Goal: Information Seeking & Learning: Learn about a topic

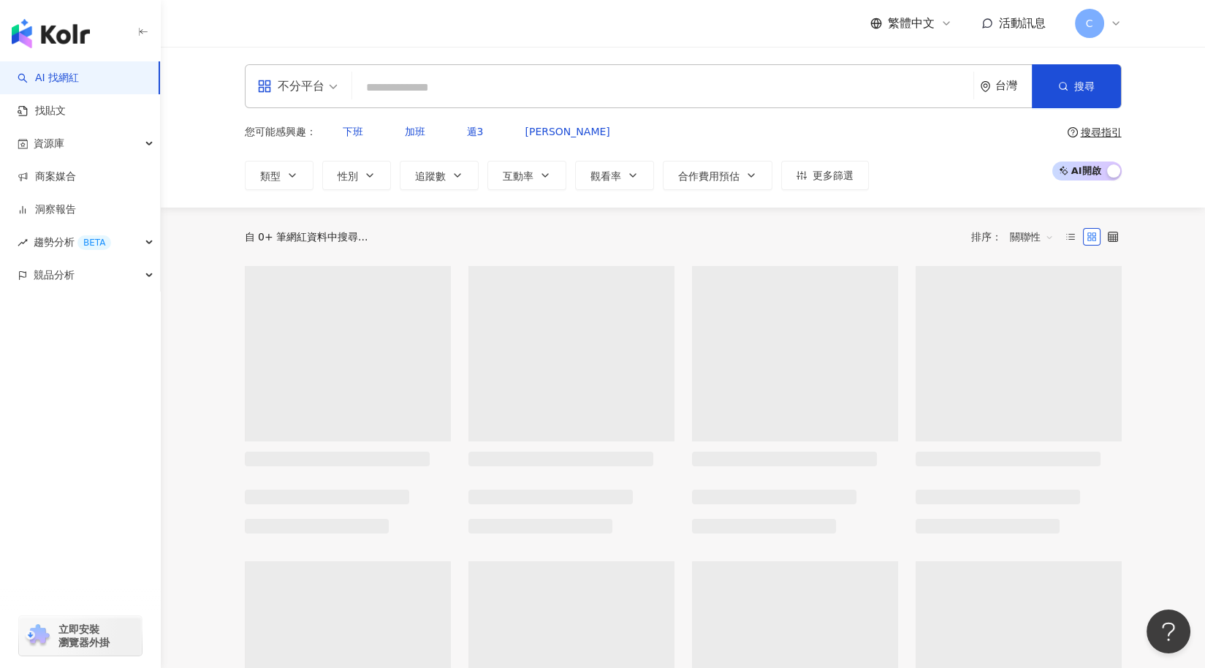
click at [426, 74] on input "search" at bounding box center [662, 88] width 609 height 28
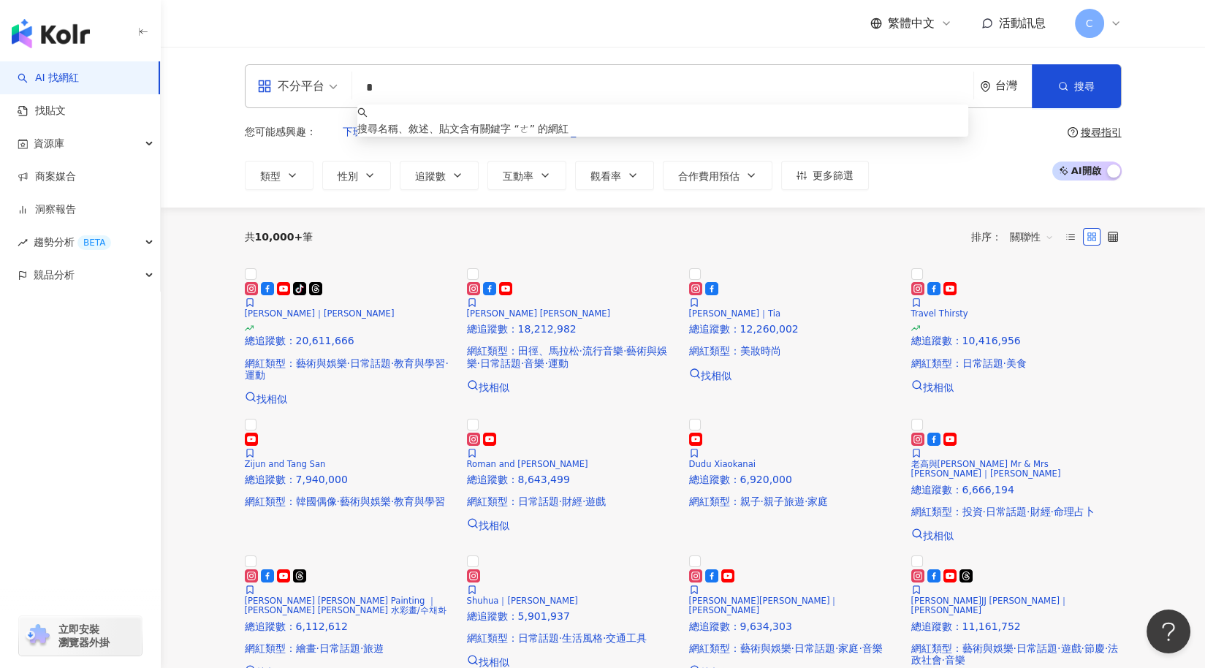
type input "*"
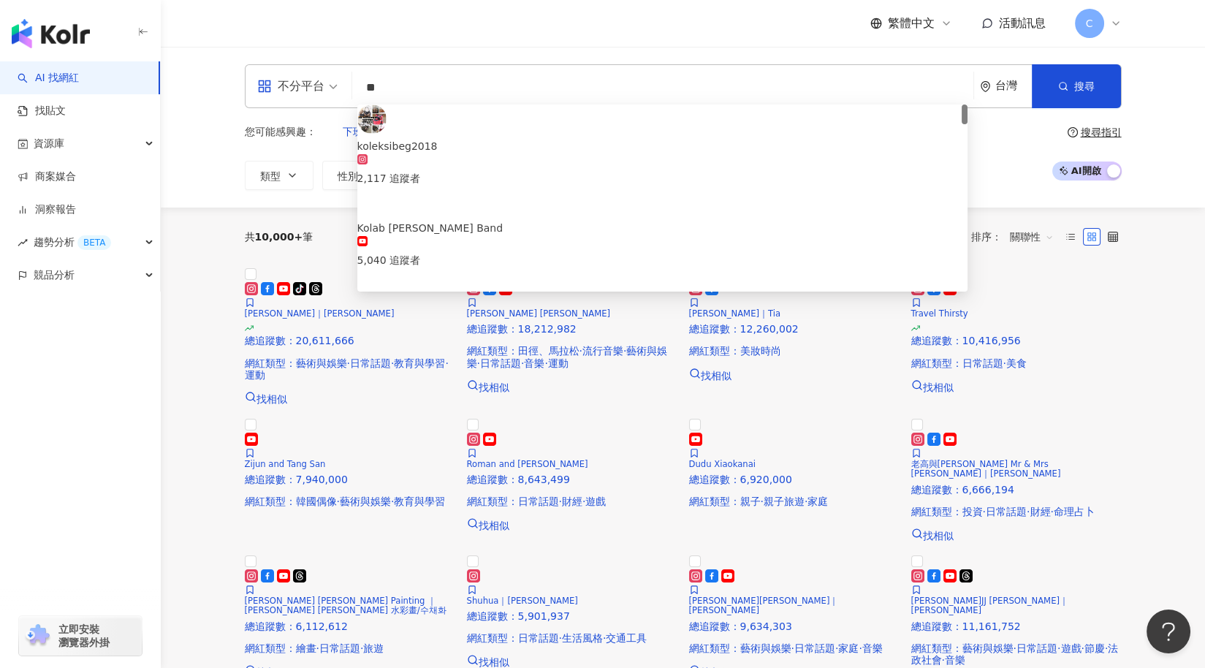
type input "*"
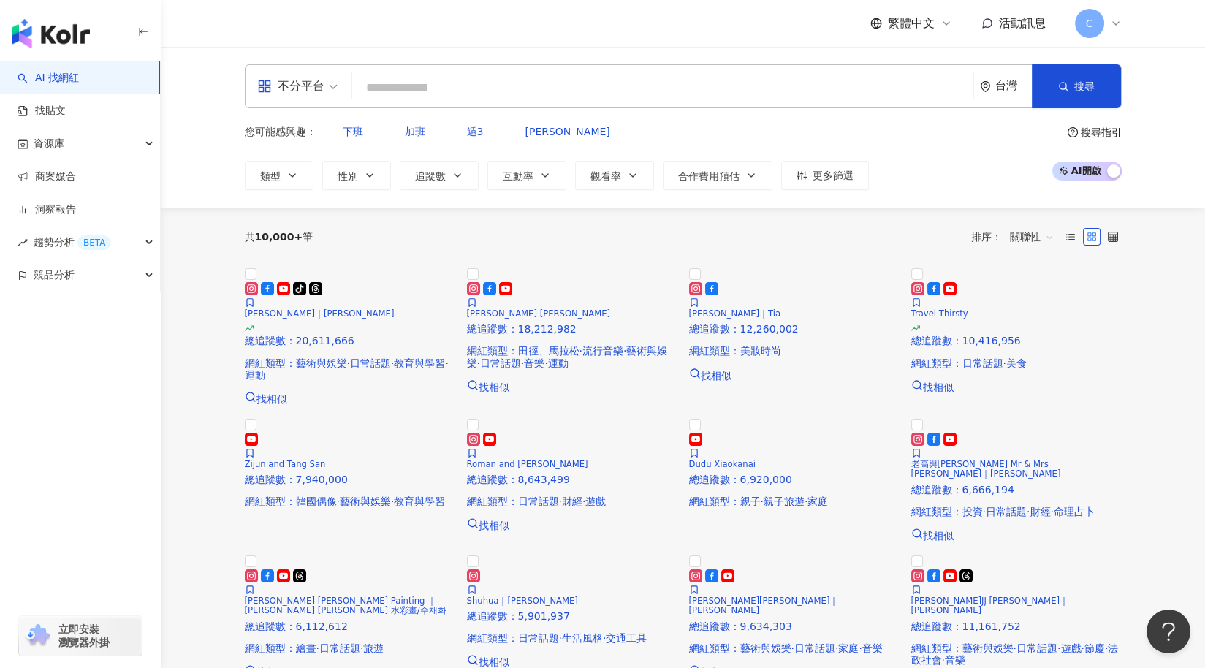
click at [69, 77] on link "AI 找網紅" at bounding box center [48, 78] width 61 height 15
click at [56, 105] on link "找貼文" at bounding box center [42, 111] width 48 height 15
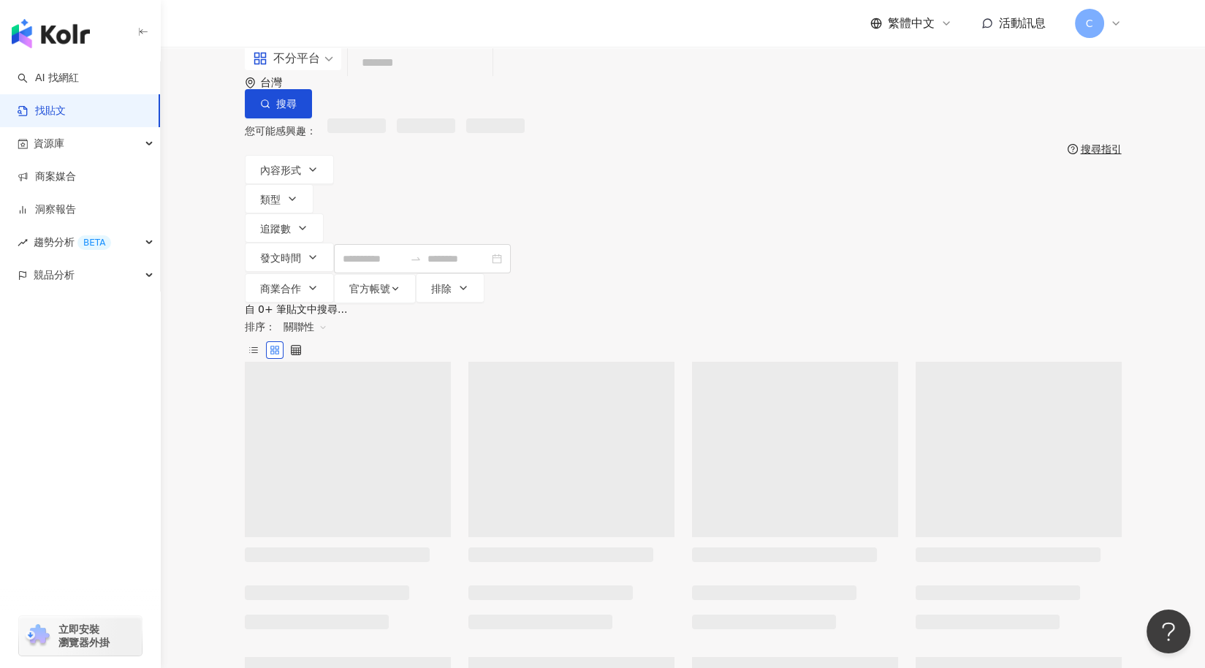
click at [415, 79] on input "search" at bounding box center [420, 63] width 133 height 31
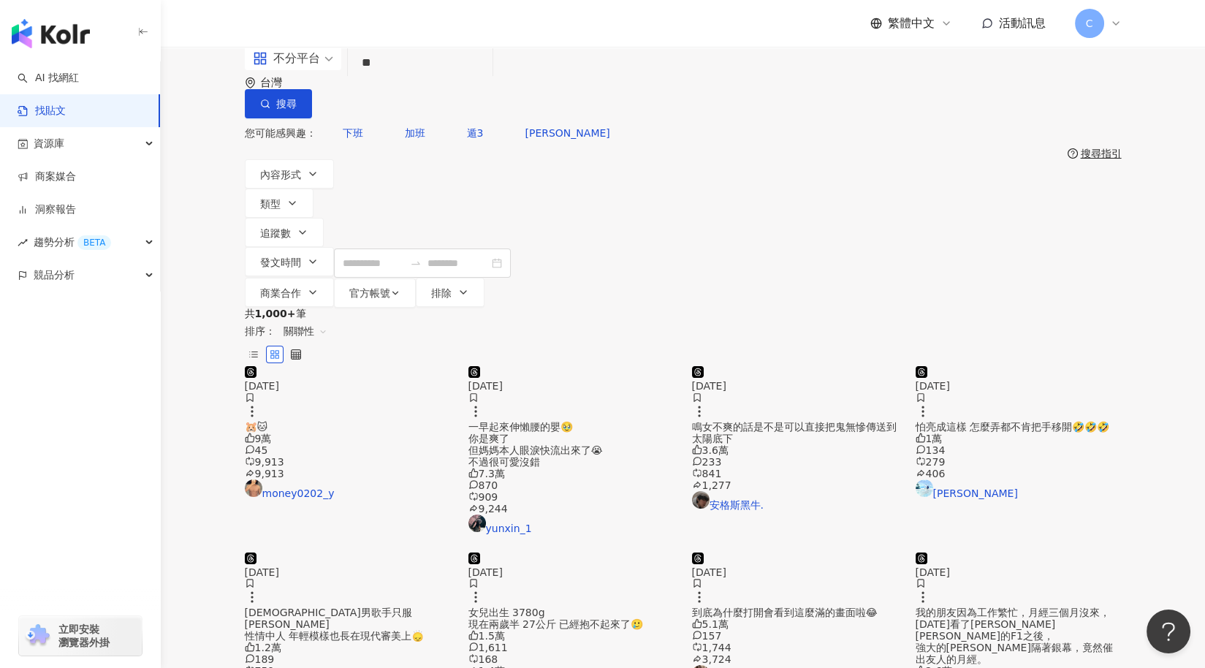
click at [311, 70] on div "不分平台" at bounding box center [286, 58] width 67 height 23
type input "**"
click at [307, 152] on div "Instagram" at bounding box center [301, 154] width 83 height 18
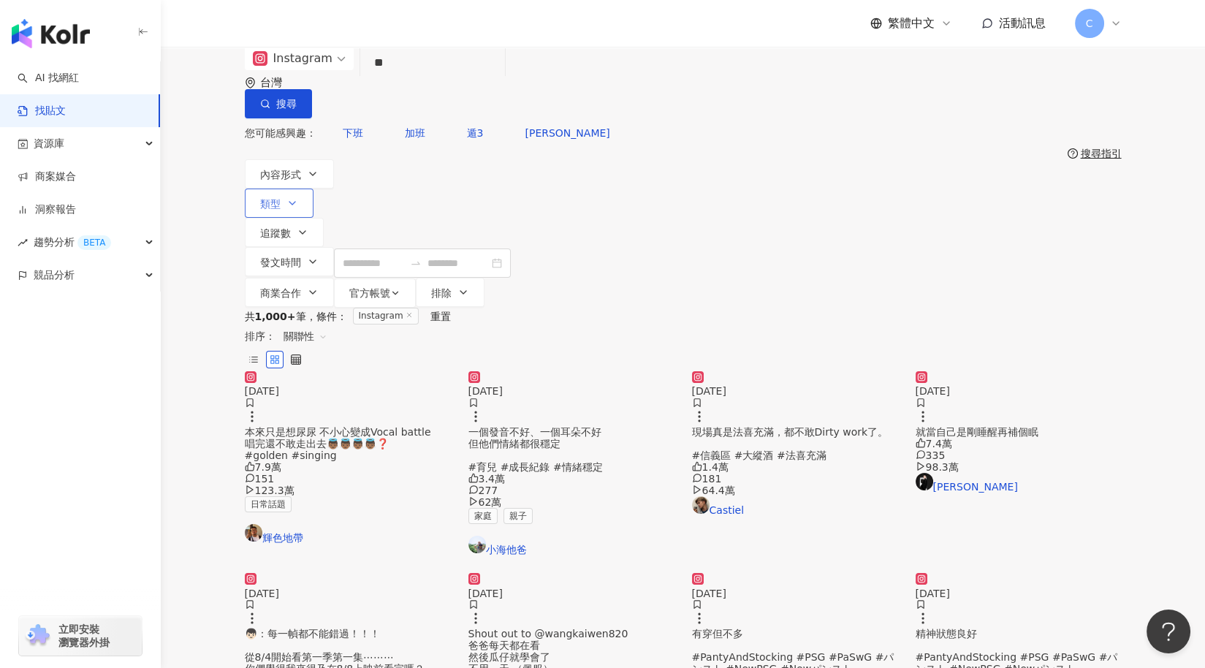
click at [281, 198] on span "類型" at bounding box center [270, 204] width 20 height 12
click at [299, 169] on span "內容形式" at bounding box center [280, 175] width 41 height 12
click at [423, 189] on label "Reels" at bounding box center [448, 181] width 51 height 16
click at [334, 278] on button "商業合作" at bounding box center [289, 292] width 89 height 29
click at [673, 189] on span "商業合作內容" at bounding box center [709, 181] width 73 height 16
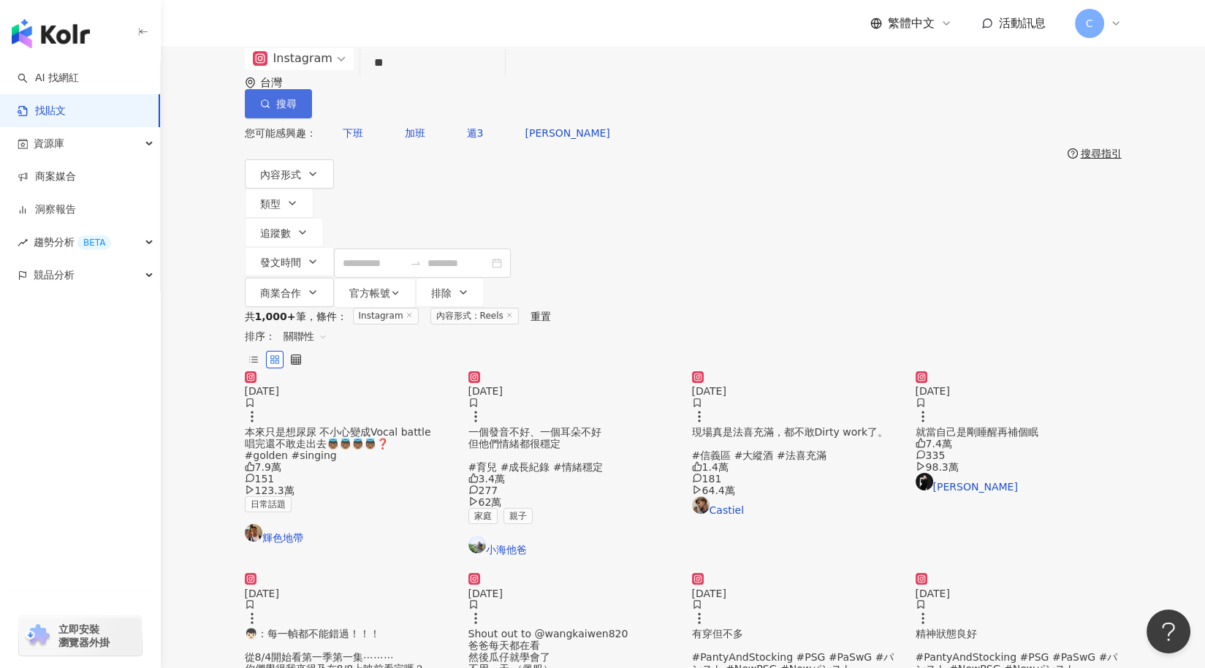
click at [312, 102] on button "搜尋" at bounding box center [278, 103] width 67 height 29
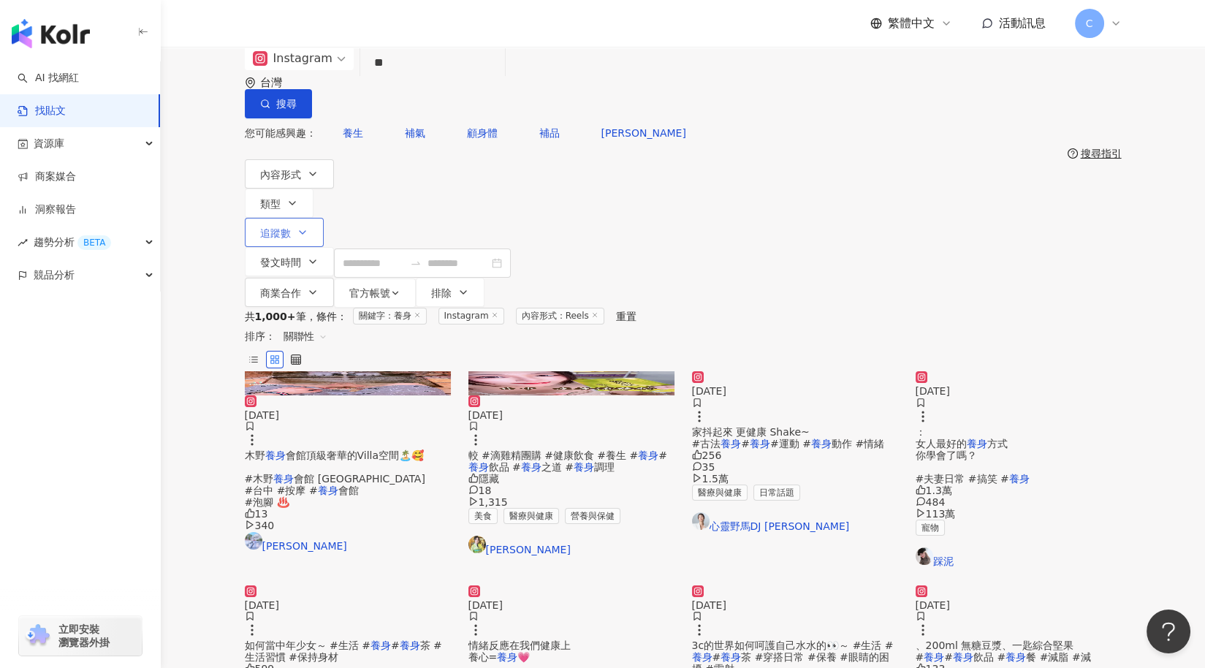
click at [308, 227] on icon "button" at bounding box center [303, 233] width 12 height 12
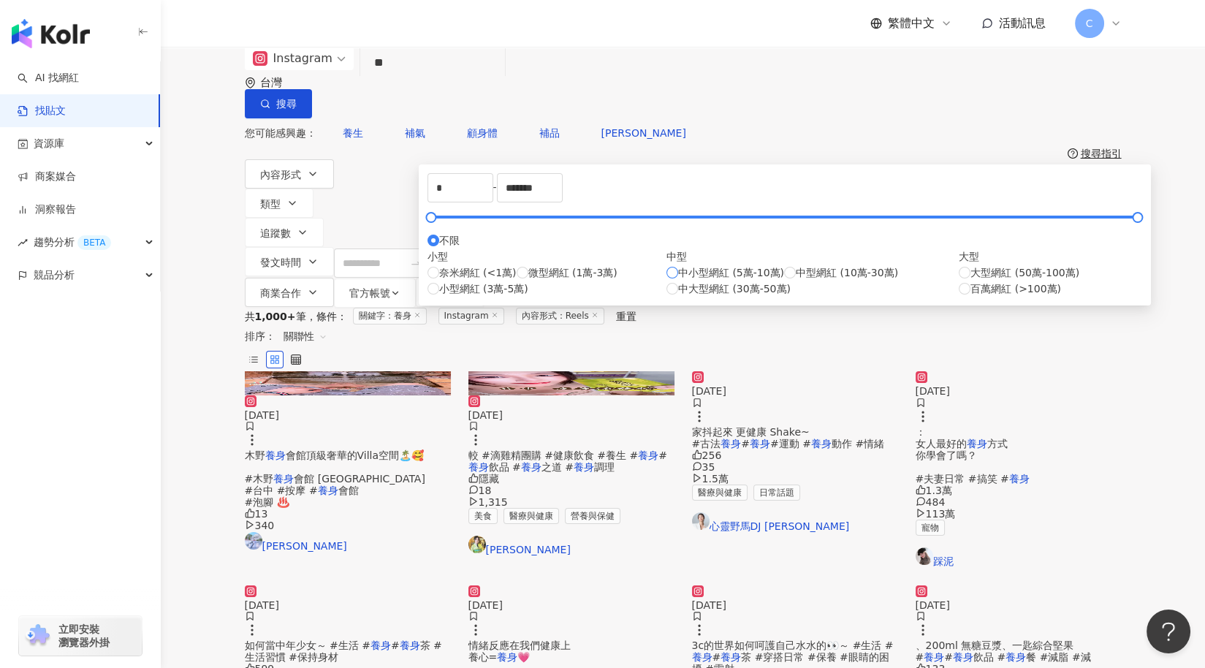
click at [678, 281] on span "中小型網紅 (5萬-10萬)" at bounding box center [731, 273] width 106 height 16
type input "*****"
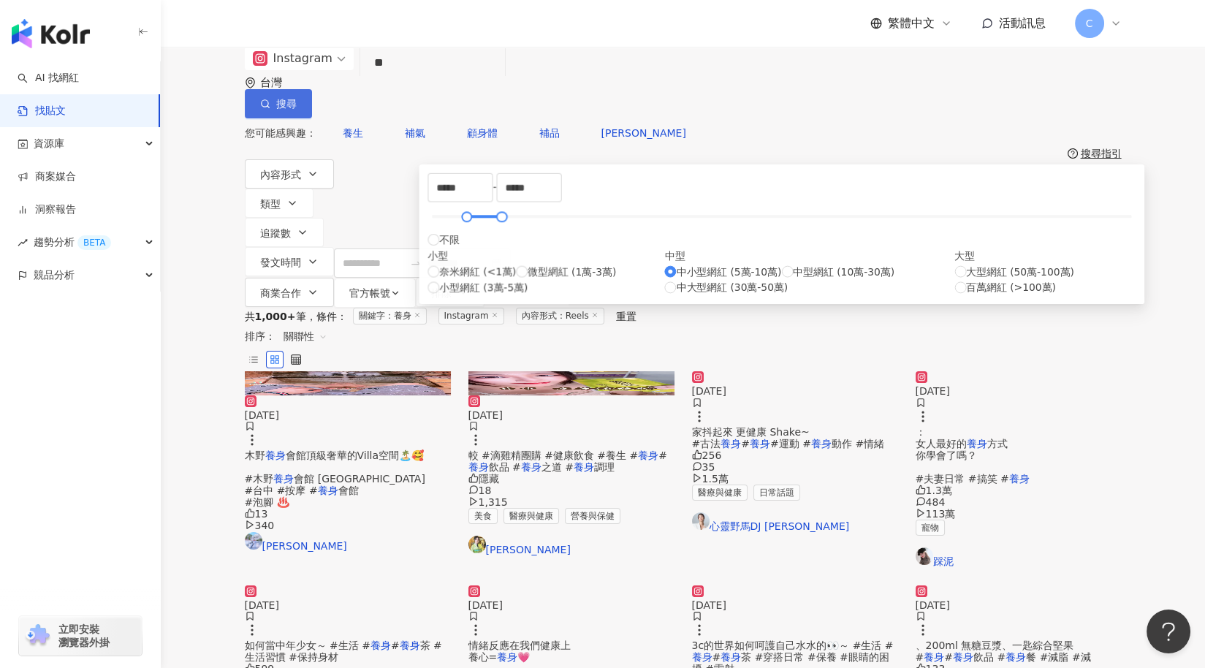
click at [312, 89] on button "搜尋" at bounding box center [278, 103] width 67 height 29
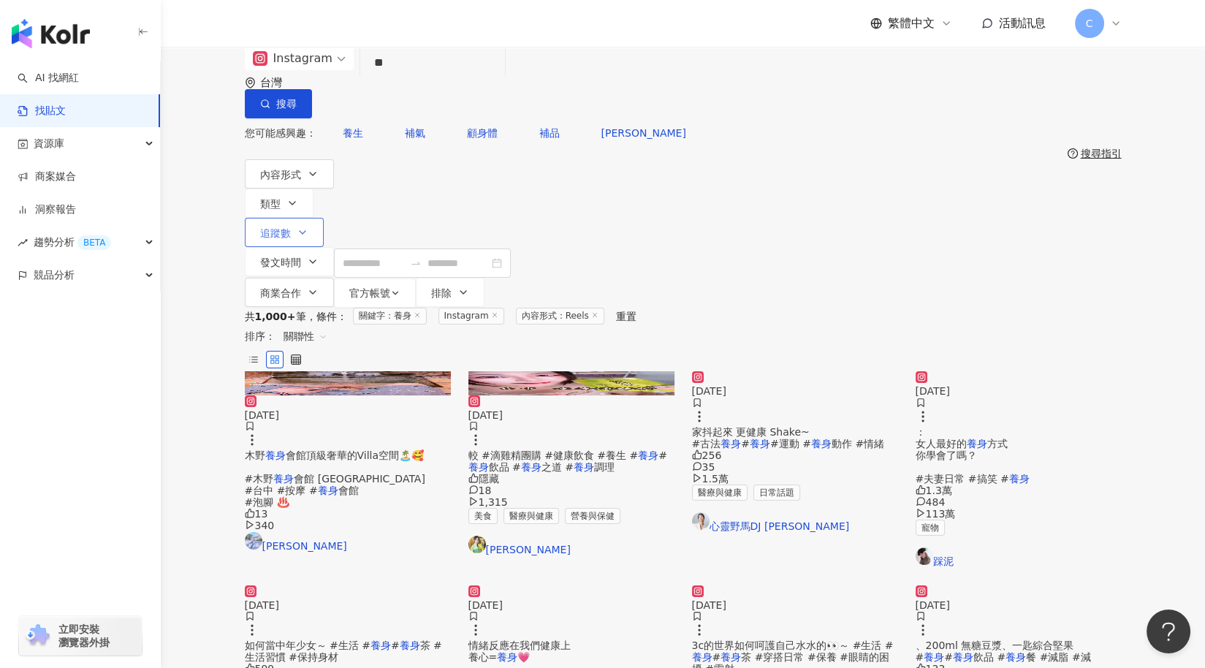
click at [324, 218] on button "追蹤數" at bounding box center [284, 232] width 79 height 29
type input "*"
type input "*******"
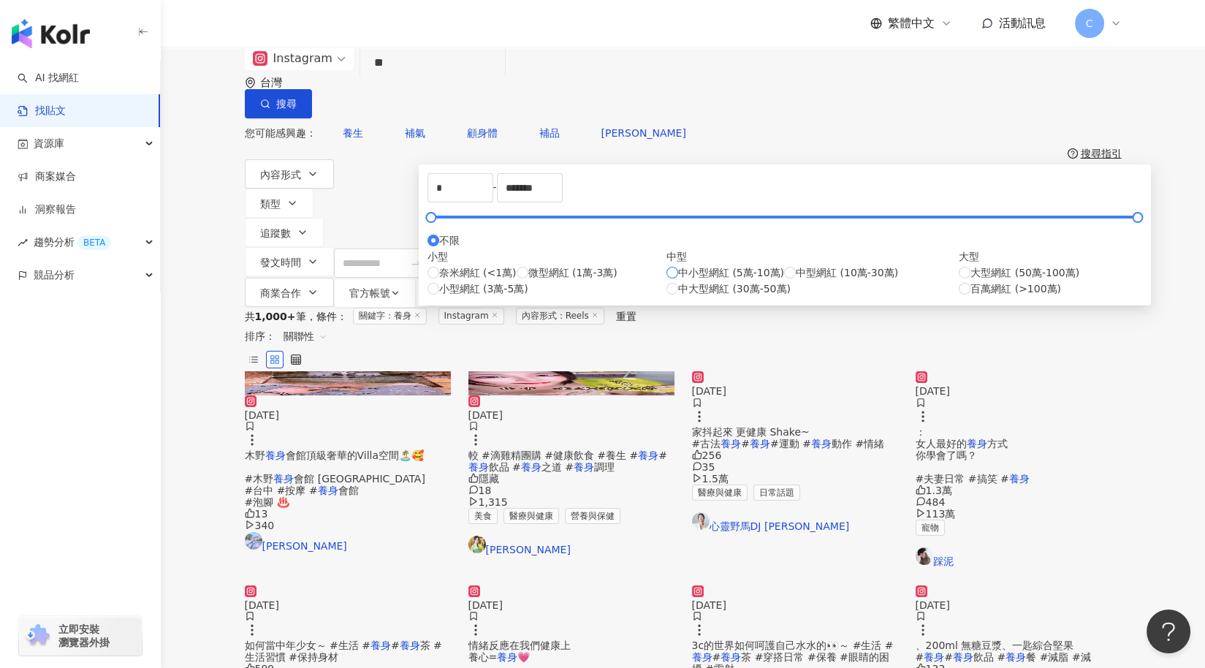
click at [678, 281] on span "中小型網紅 (5萬-10萬)" at bounding box center [731, 273] width 106 height 16
type input "*****"
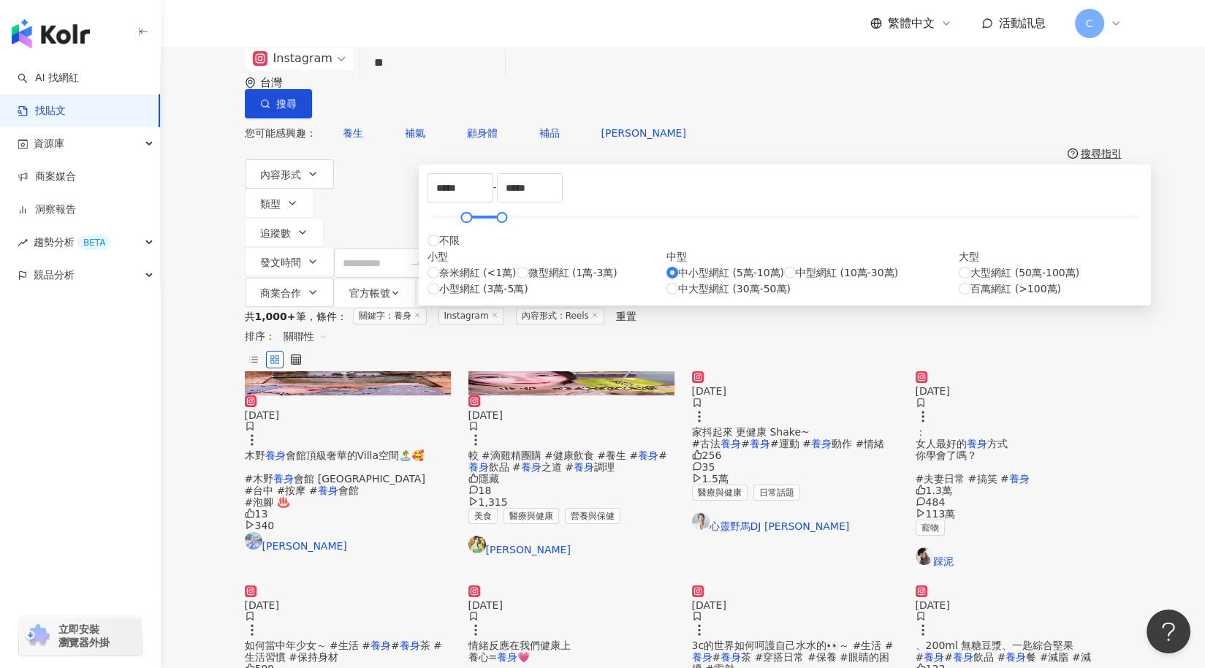
click at [920, 177] on div "Instagram ** 台灣 搜尋 您可能感興趣： 養生 補氣 顧身體 補品 黛麗兒 搜尋指引 內容形式 類型 追蹤數 發文時間 商業合作 官方帳號 排除 …" at bounding box center [683, 177] width 1044 height 261
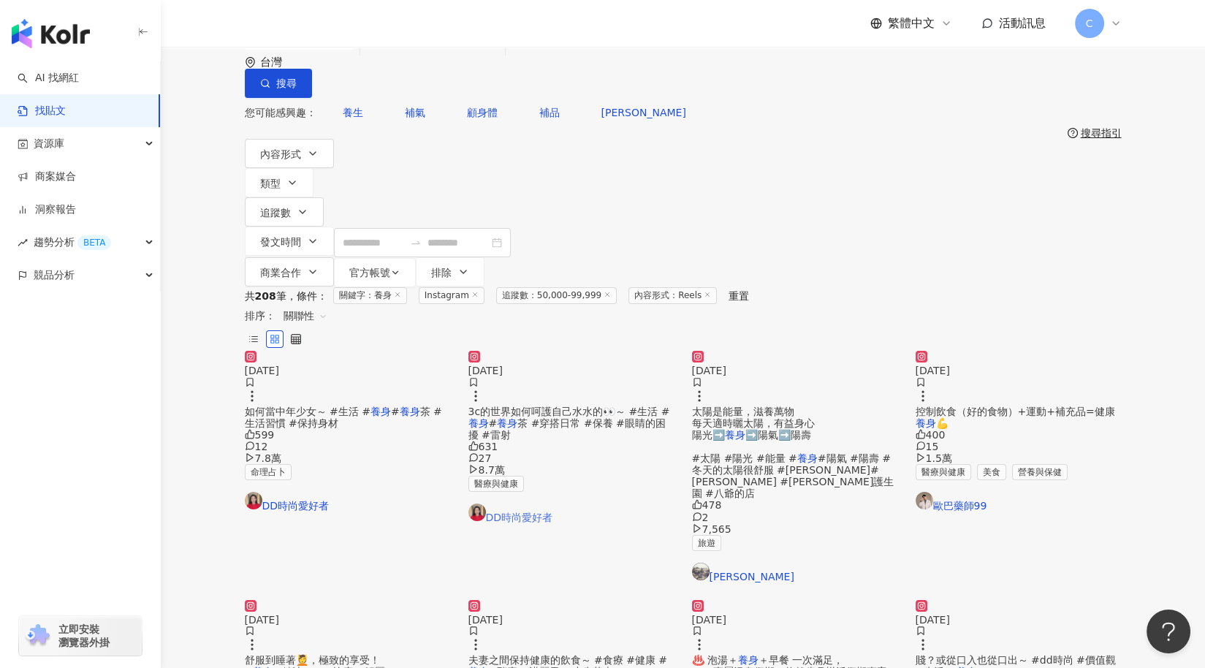
scroll to position [25, 0]
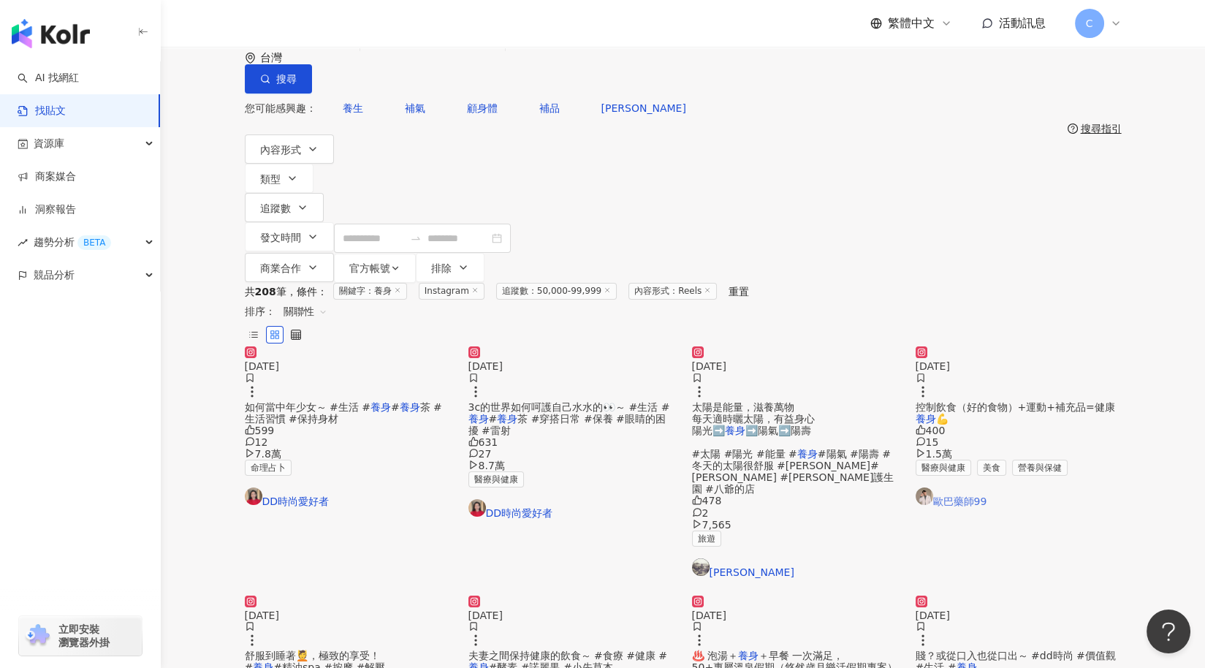
click at [976, 487] on link "歐巴藥師99" at bounding box center [1019, 497] width 206 height 20
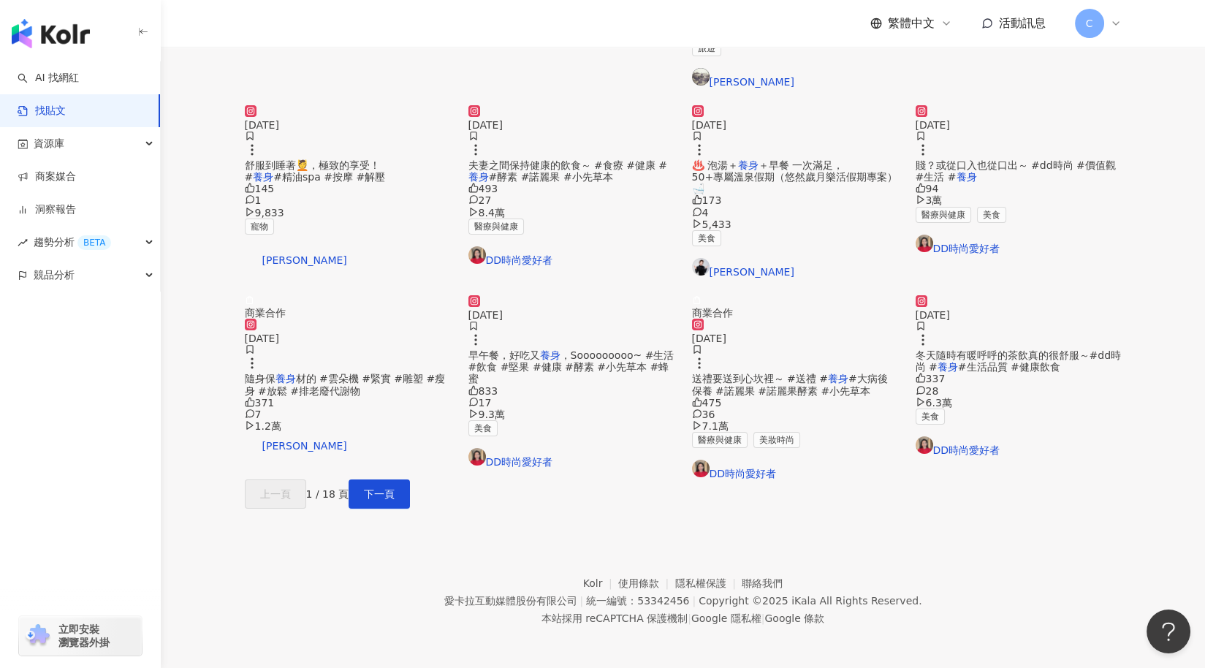
scroll to position [523, 0]
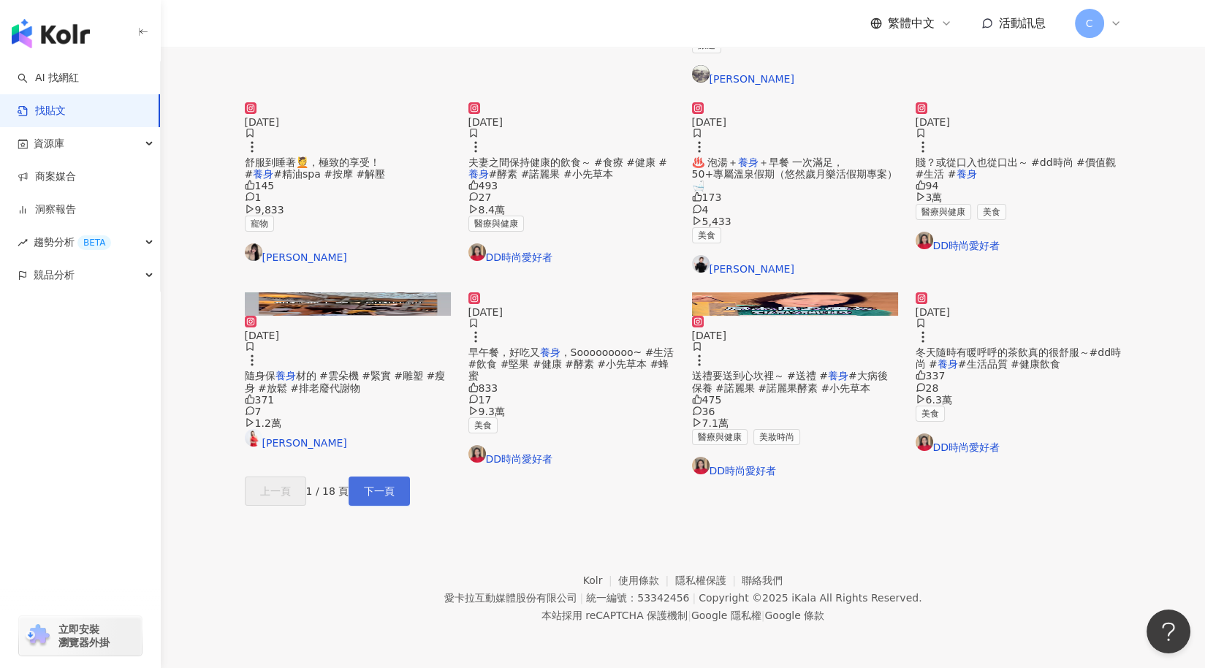
click at [395, 497] on span "下一頁" at bounding box center [379, 491] width 31 height 12
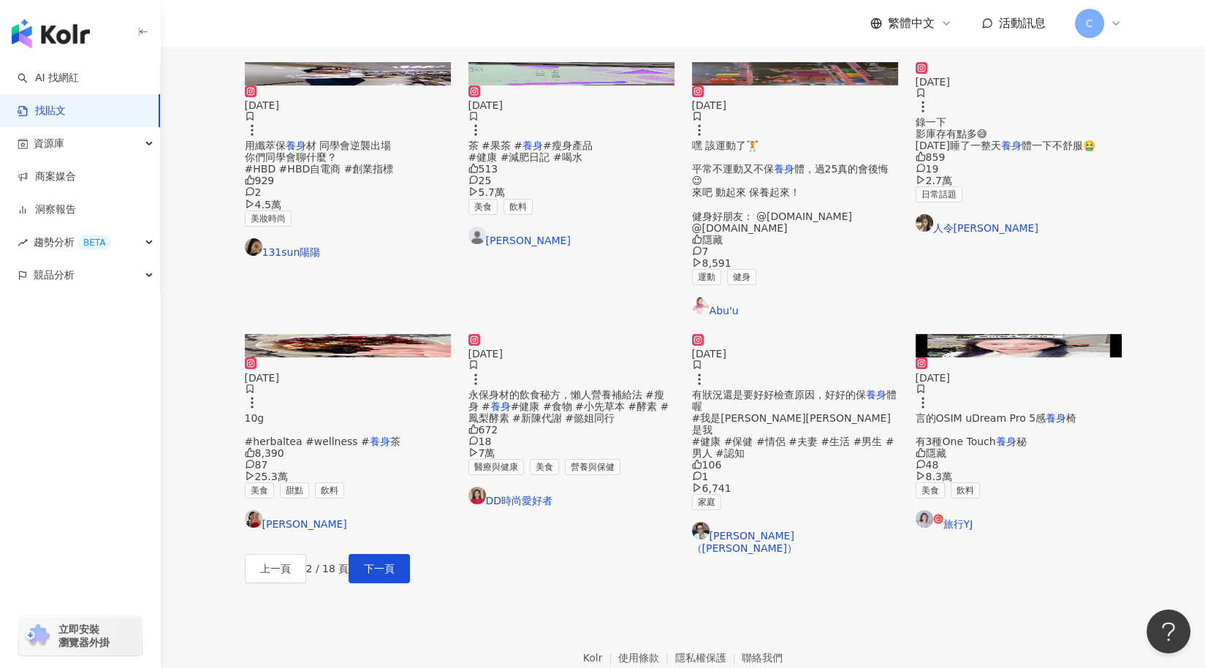
click at [296, 357] on img at bounding box center [348, 345] width 206 height 23
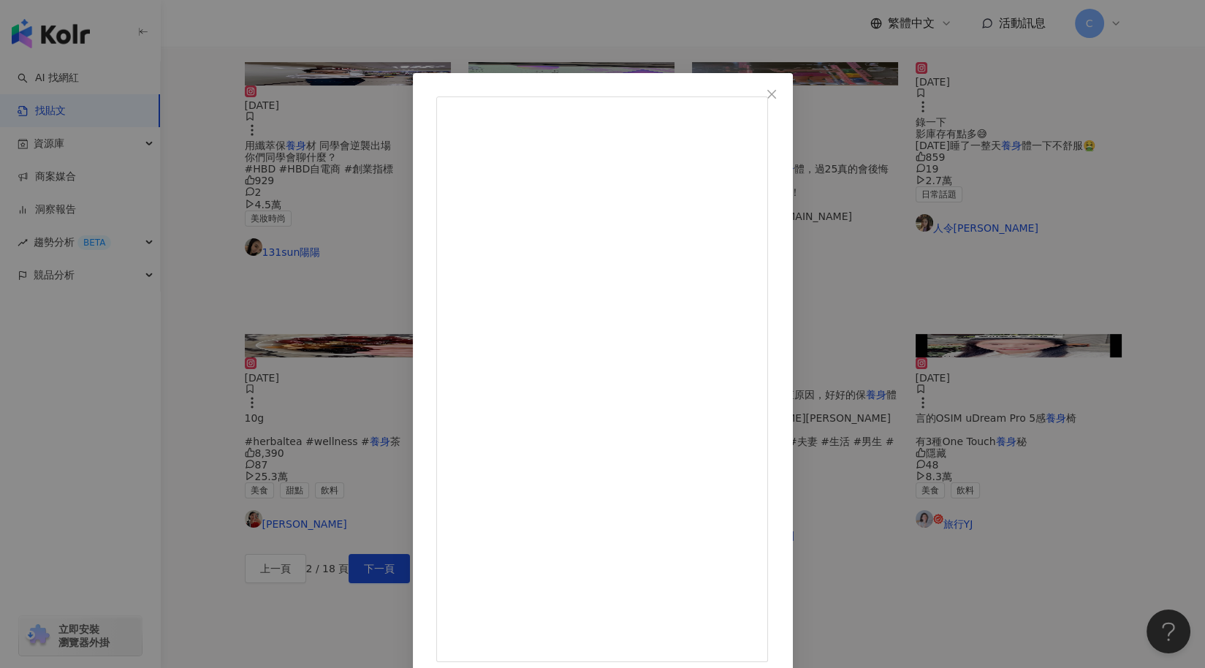
click at [1098, 195] on div "Audrey Lin 2024/9/18 Healthy girlies drink to recharge and warm myself up🎀🫖🌸💫 紅…" at bounding box center [602, 334] width 1205 height 668
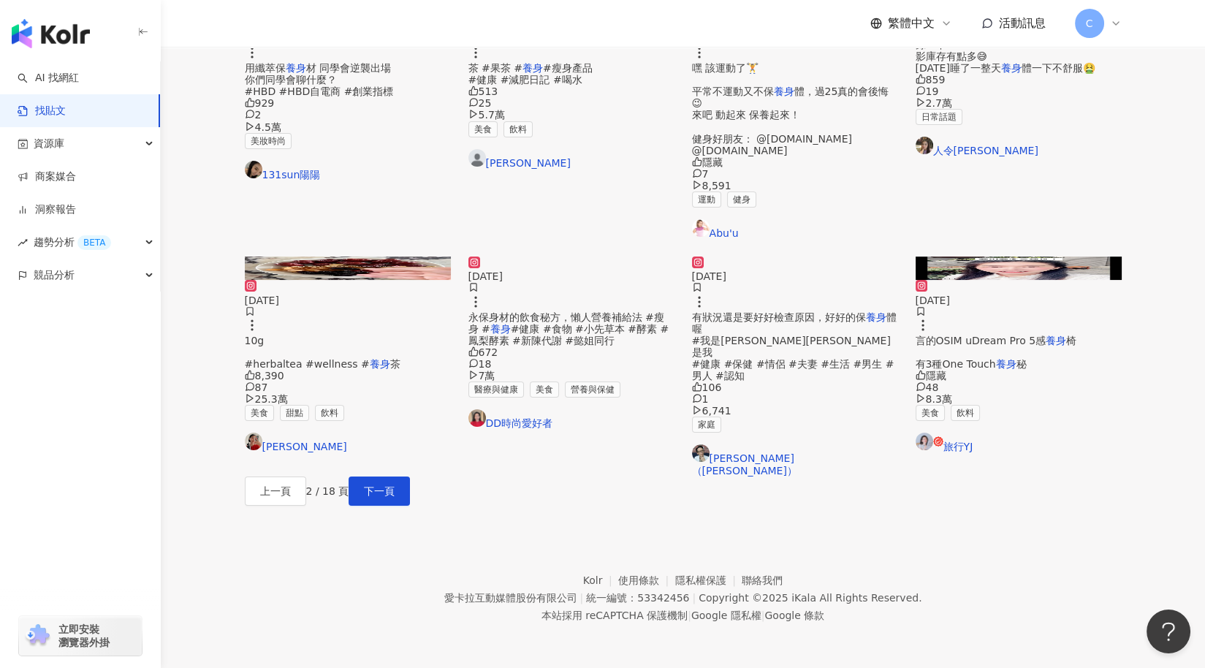
scroll to position [733, 0]
click at [410, 476] on button "下一頁" at bounding box center [379, 490] width 61 height 29
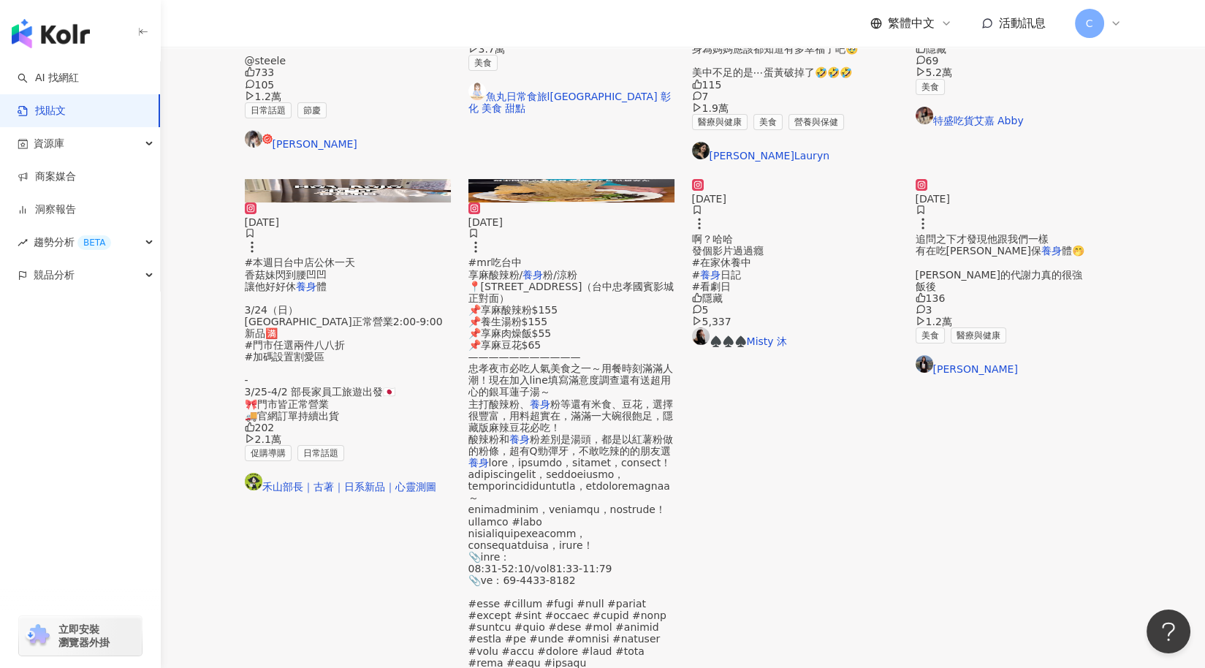
click at [980, 179] on img at bounding box center [1019, 179] width 206 height 0
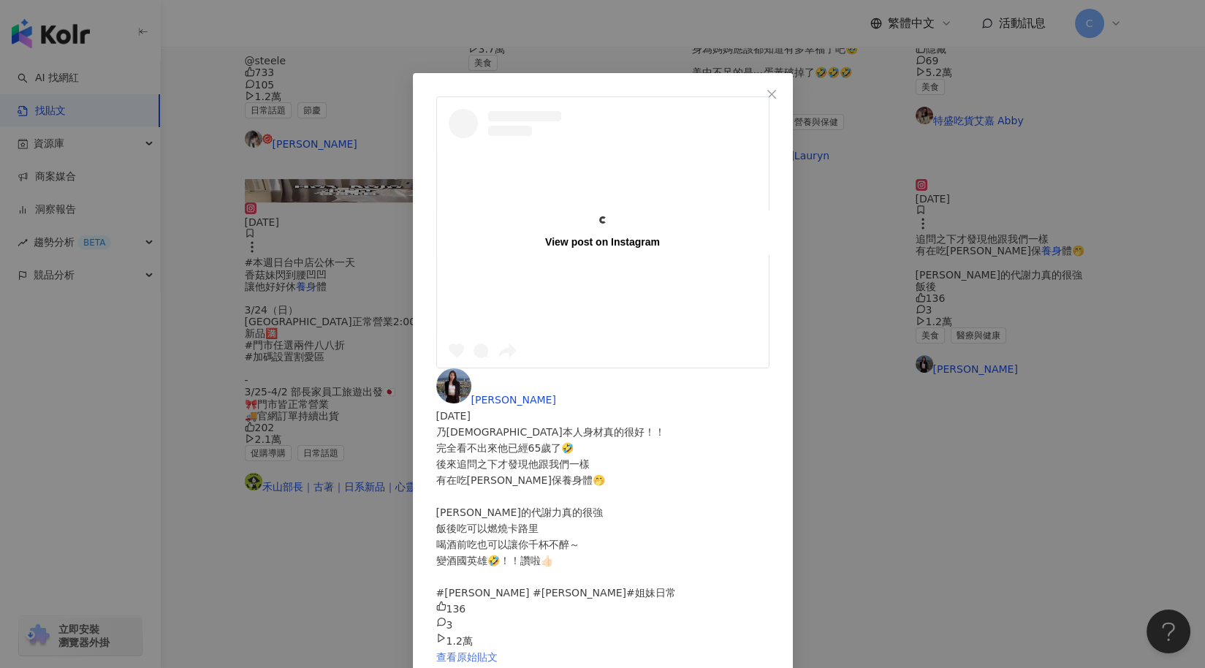
click at [498, 651] on link "查看原始貼文" at bounding box center [466, 657] width 61 height 12
click at [914, 450] on div "View post on Instagram 蔡市蕙 2024/12/11 乃哥本人身材真的很好！！ 完全看不出來他已經65歲了🤣 後來追問之下才發現他跟我們…" at bounding box center [602, 334] width 1205 height 668
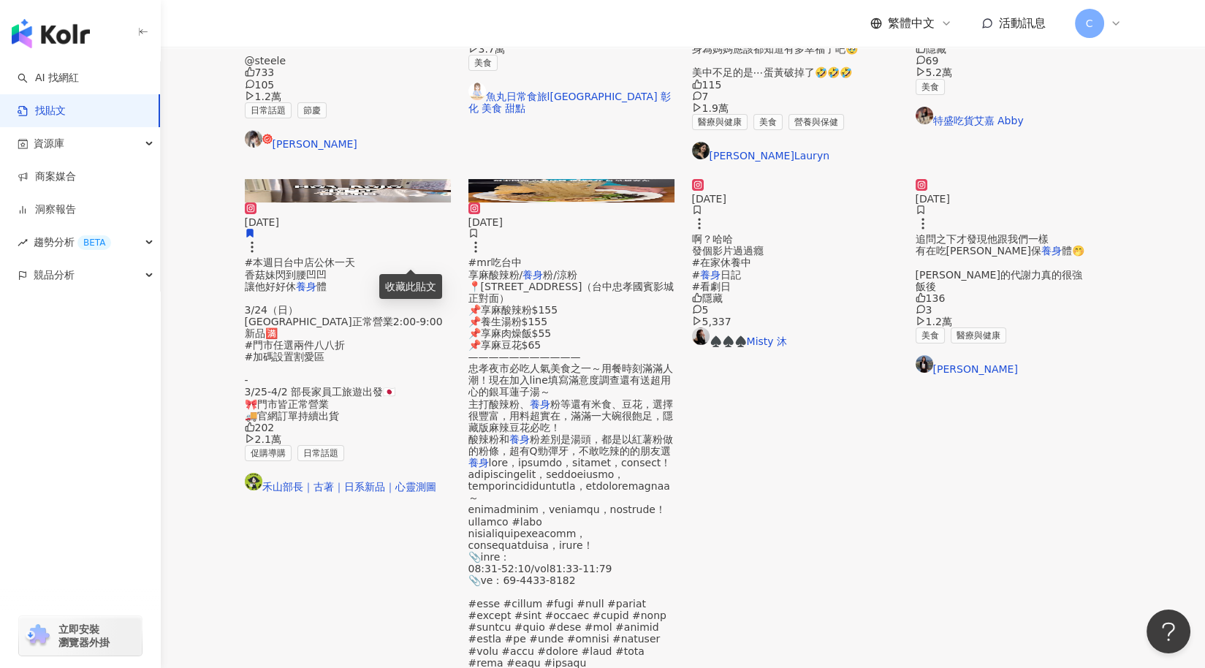
click at [591, 202] on img at bounding box center [571, 190] width 206 height 23
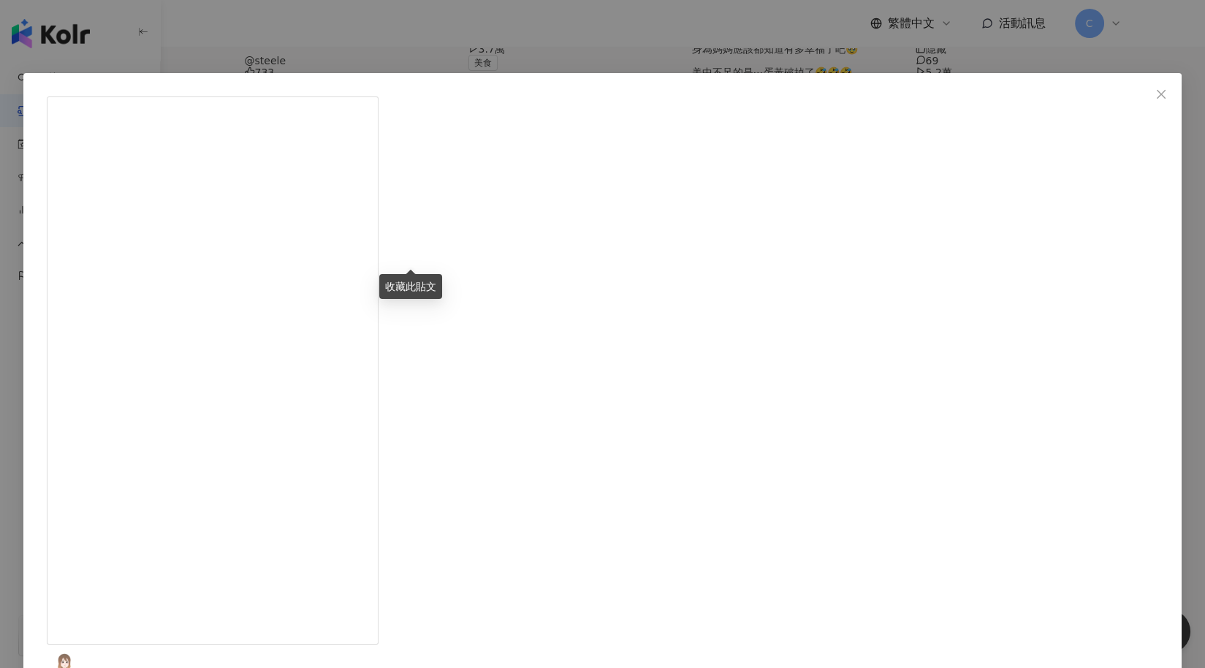
drag, startPoint x: 973, startPoint y: 559, endPoint x: 808, endPoint y: 429, distance: 210.2
click at [973, 559] on div "魚丸日常食旅l台中 台北 彰化 美食 甜點 2023/12/17 隱藏 24 3.8萬 查看原始貼文" at bounding box center [602, 334] width 1205 height 668
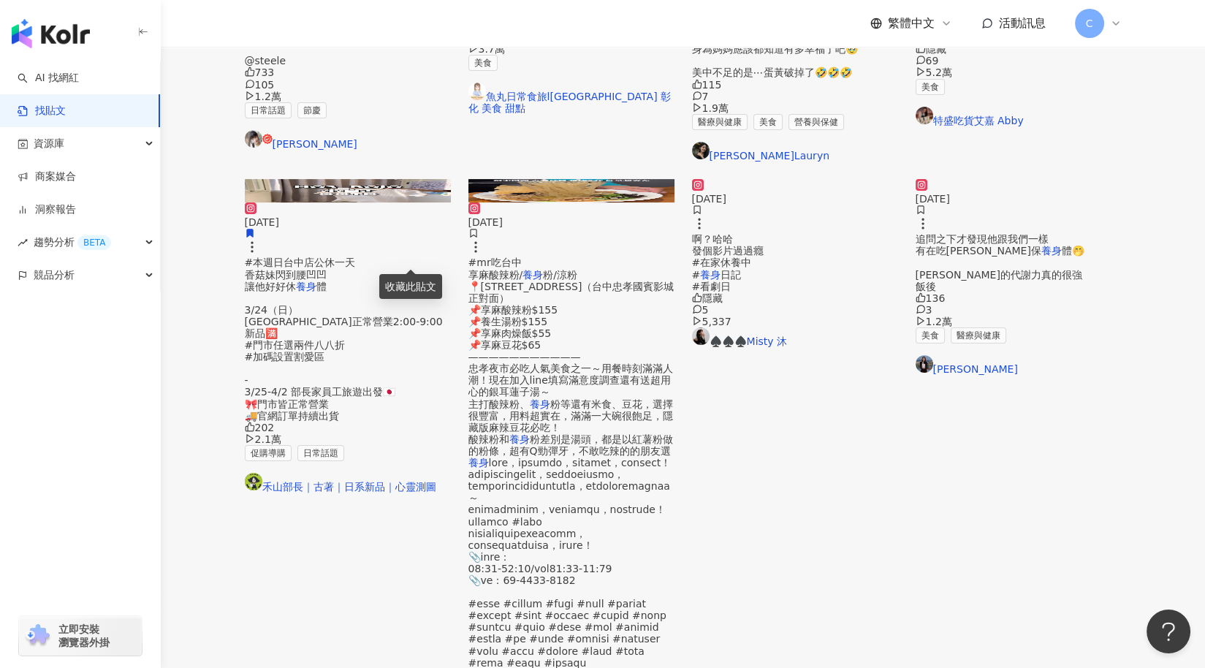
click at [699, 179] on img at bounding box center [795, 179] width 206 height 0
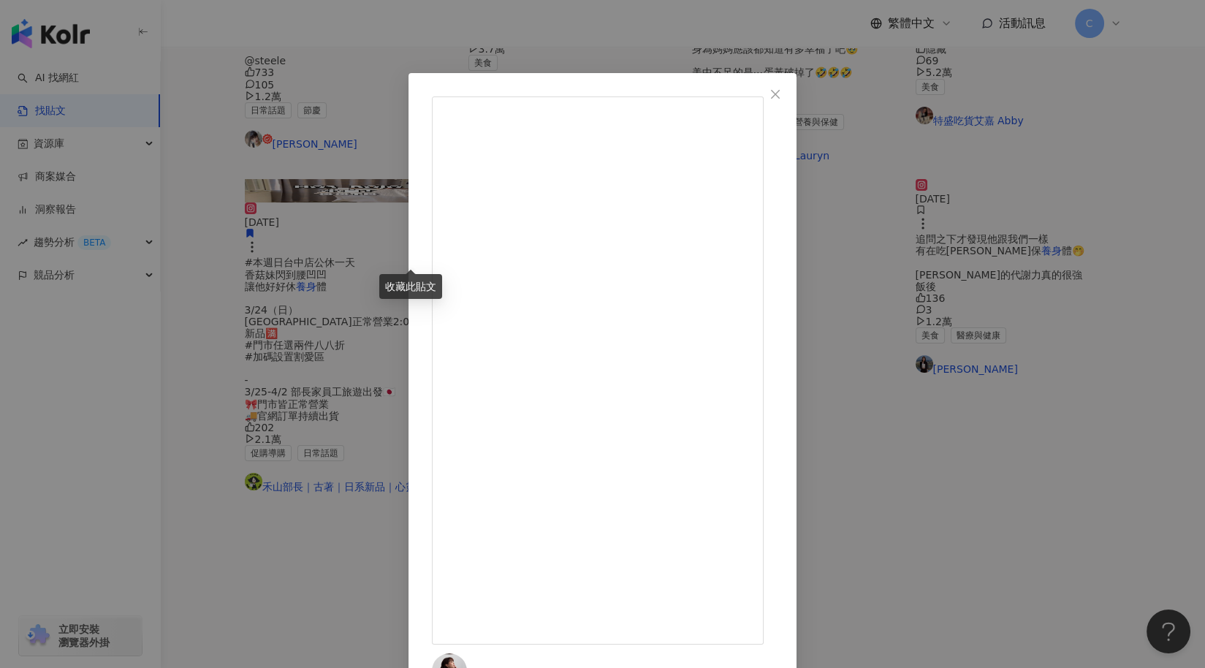
click at [1081, 448] on div "♠️♠️♠️Misty 沐 2024/1/24 唉我這個好動兒好想到處跑跳😀😀😀 看到一堆人去露營什麼的… 我媽、阿姨、姨丈都叫我多吃一點，二月會不會變胖啊？…" at bounding box center [602, 334] width 1205 height 668
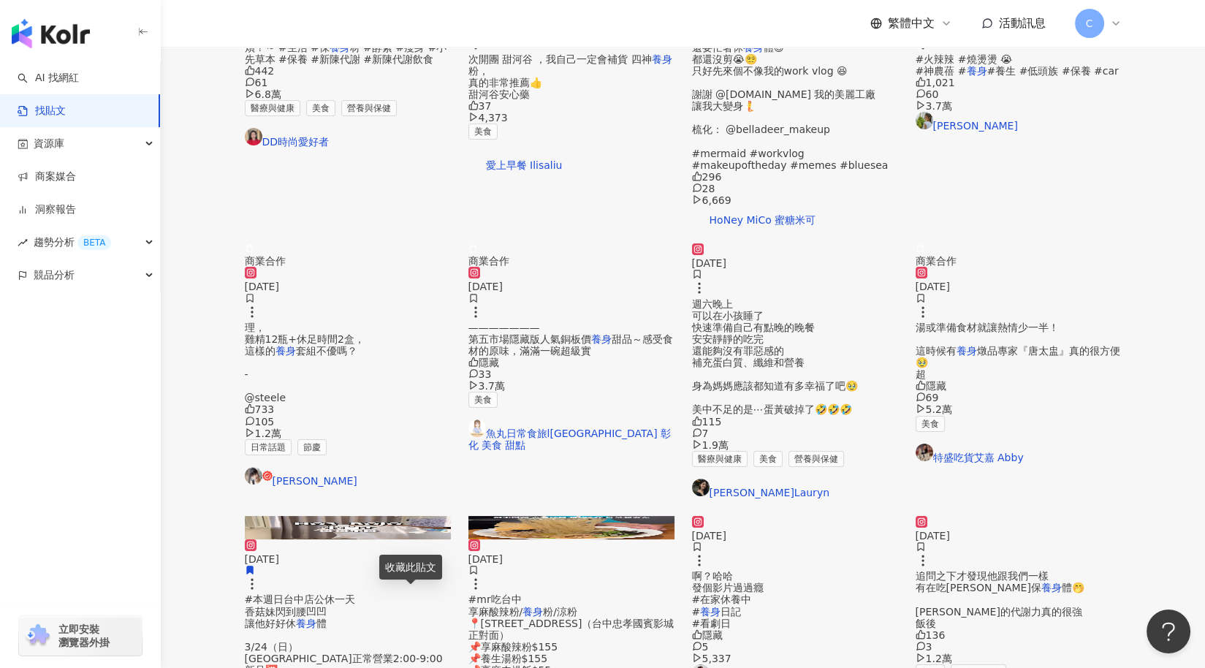
scroll to position [242, 0]
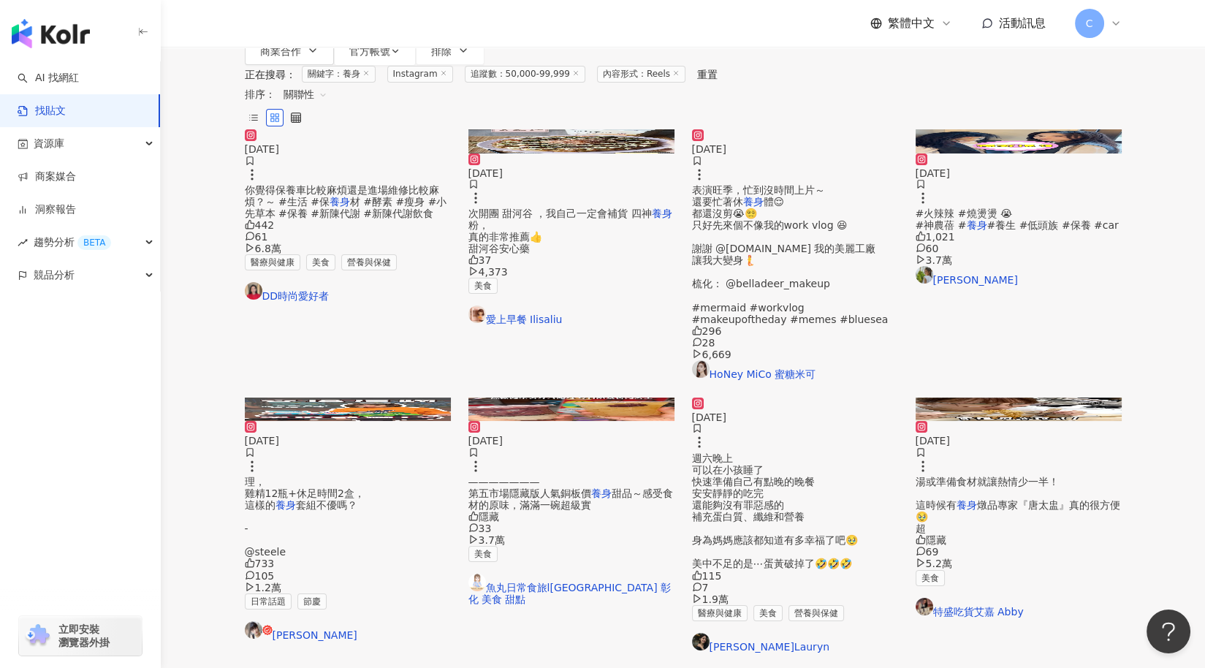
click at [390, 398] on img at bounding box center [348, 409] width 206 height 23
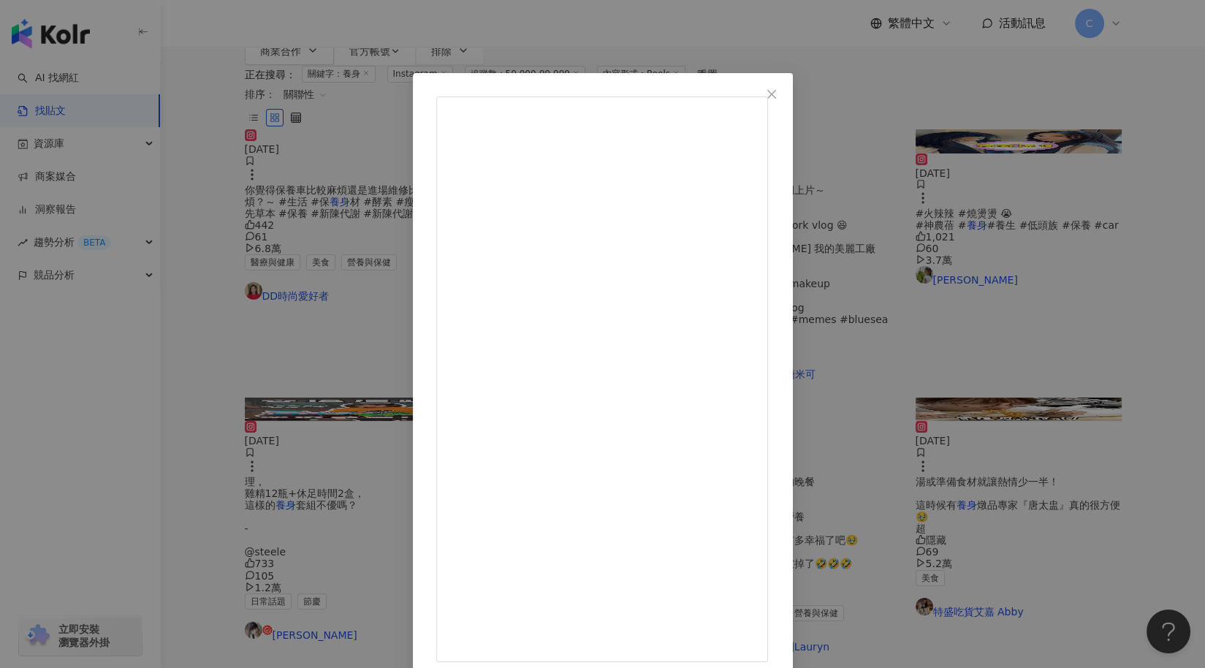
click at [965, 306] on div "Kaii凱伊 2024/12/27 這禮物不好嗎😟？ — #雅典娜聖誕交換禮物 - 大家發自內心評評理， 雞精12瓶+休足時間2盒， 這樣的養身套組不優嗎？ …" at bounding box center [602, 334] width 1205 height 668
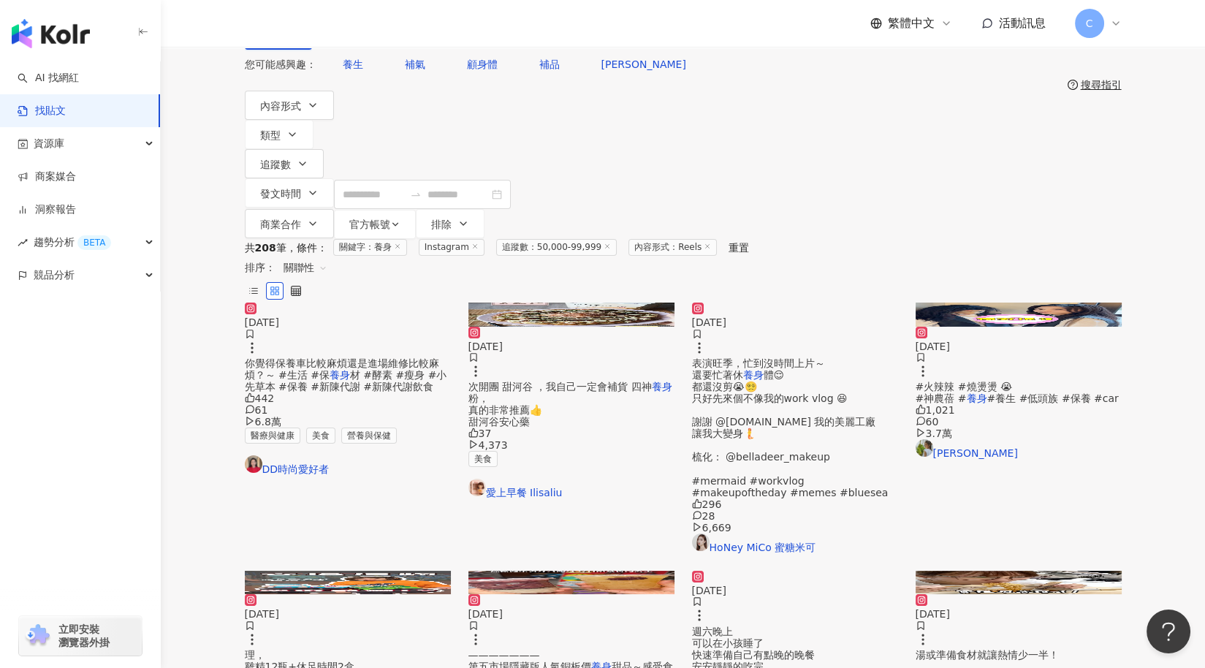
scroll to position [0, 0]
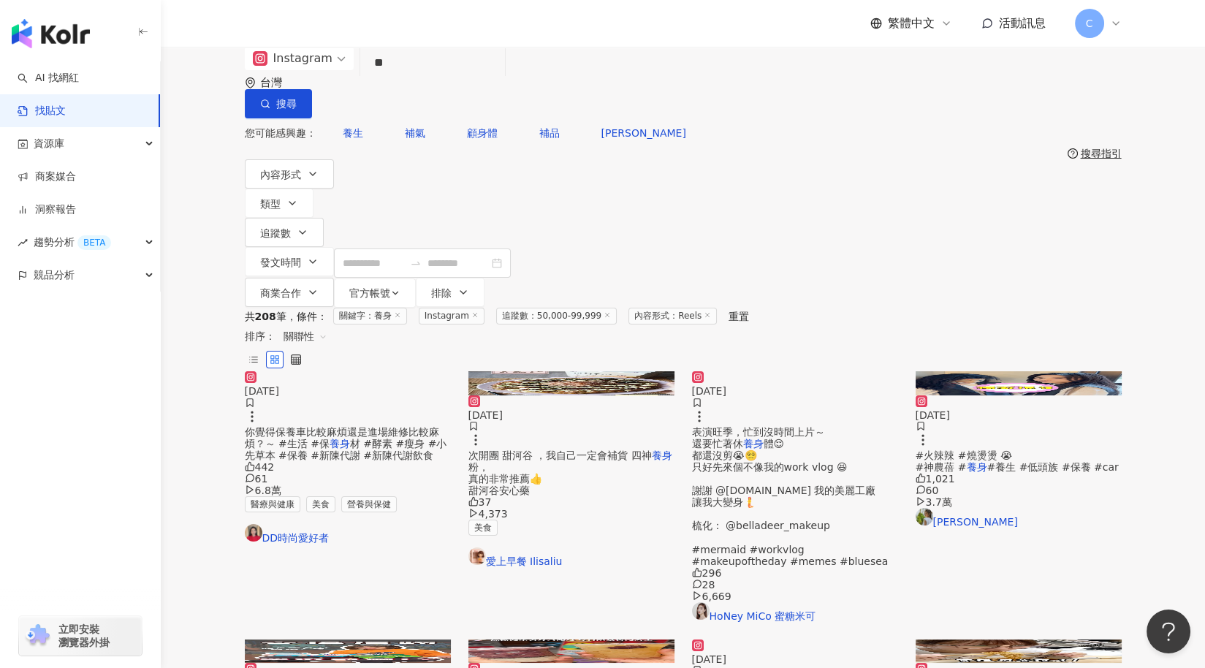
click at [1006, 371] on img at bounding box center [1019, 382] width 206 height 23
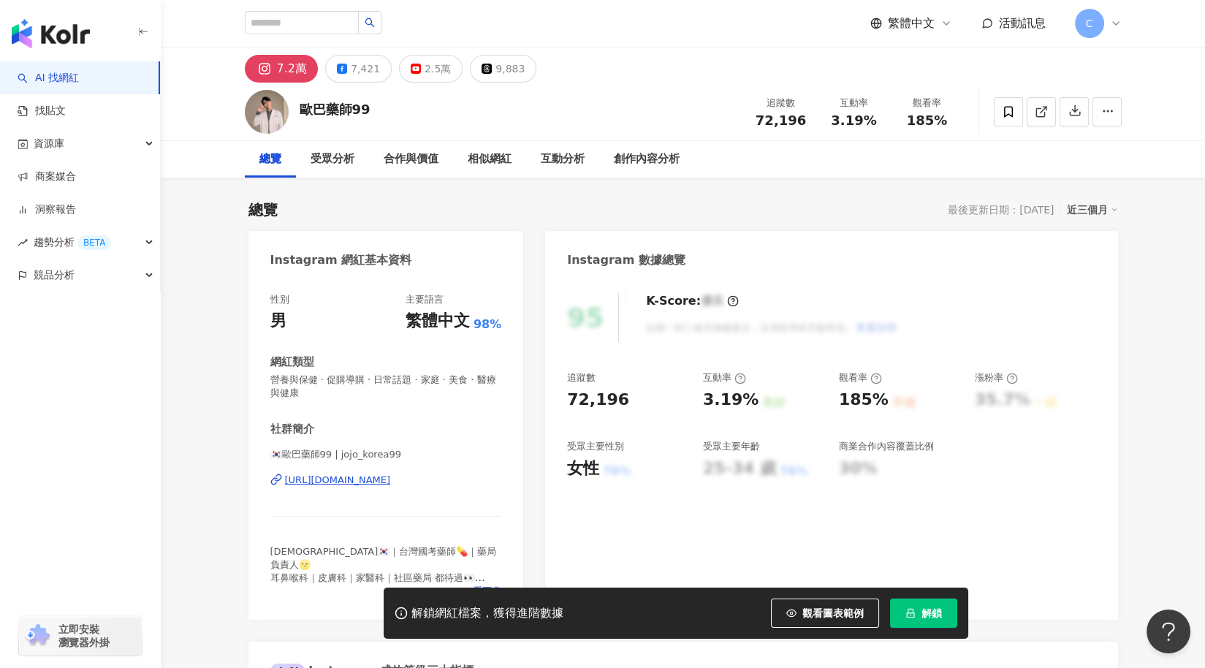
click at [391, 481] on div "https://www.instagram.com/jojo_korea99/" at bounding box center [338, 480] width 106 height 13
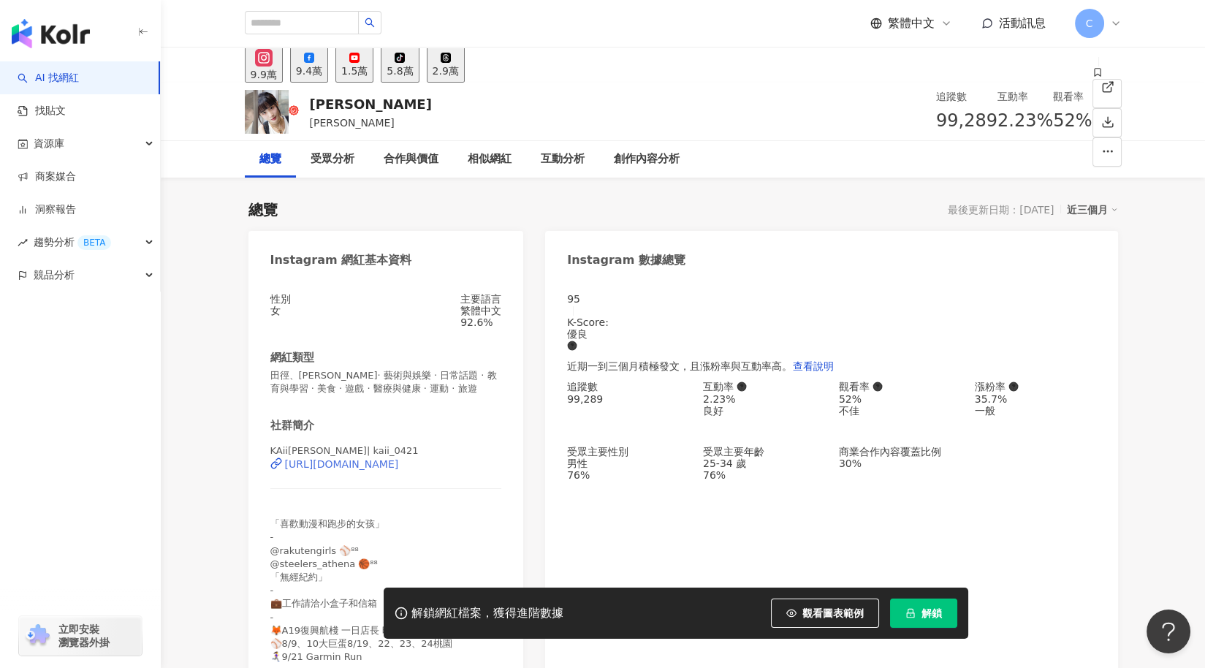
click at [399, 470] on div "[URL][DOMAIN_NAME]" at bounding box center [342, 464] width 114 height 12
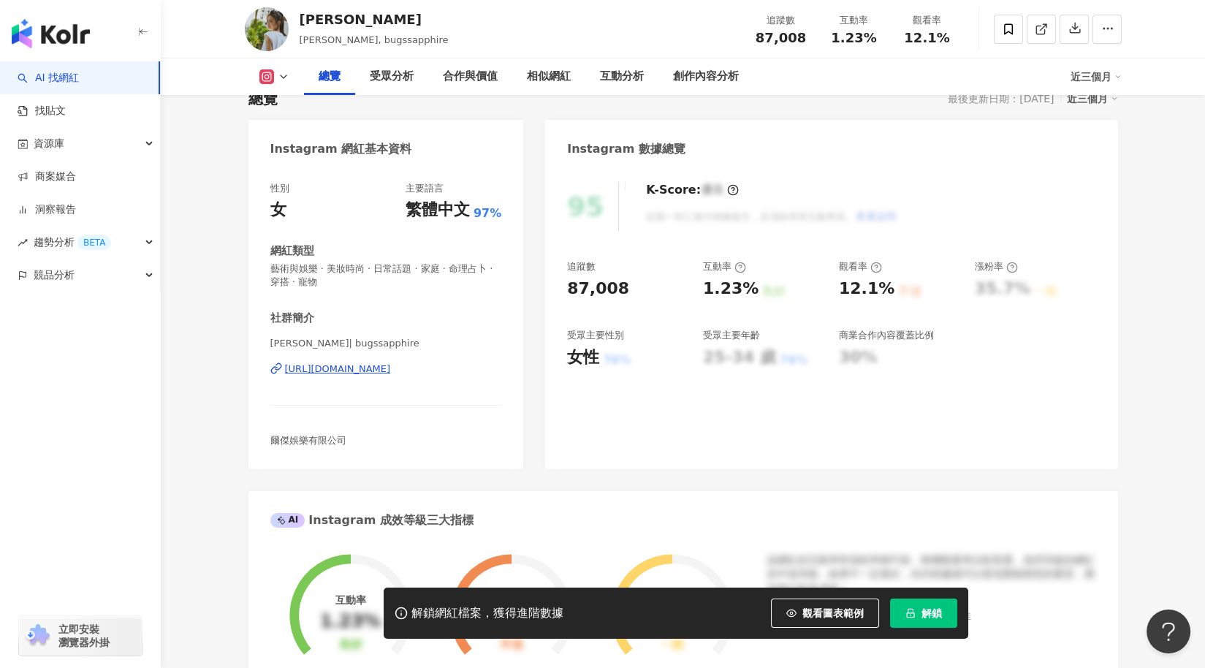
scroll to position [95, 0]
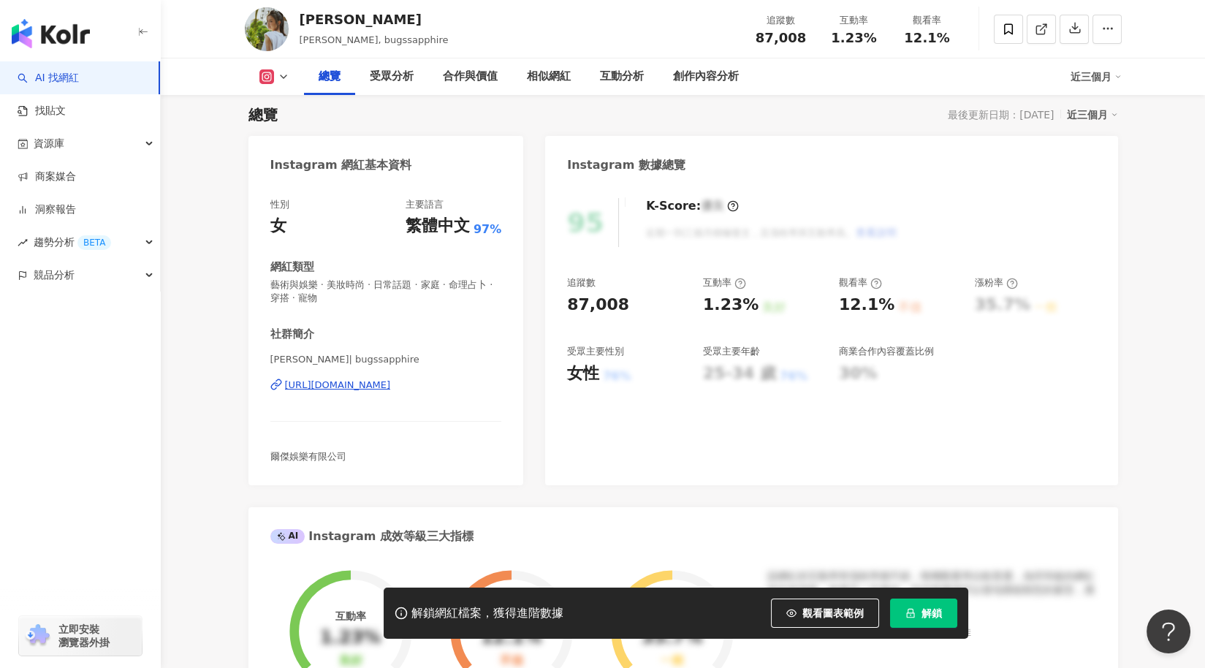
click at [391, 386] on div "https://www.instagram.com/bugssapphire/" at bounding box center [338, 385] width 106 height 13
